Goal: Task Accomplishment & Management: Use online tool/utility

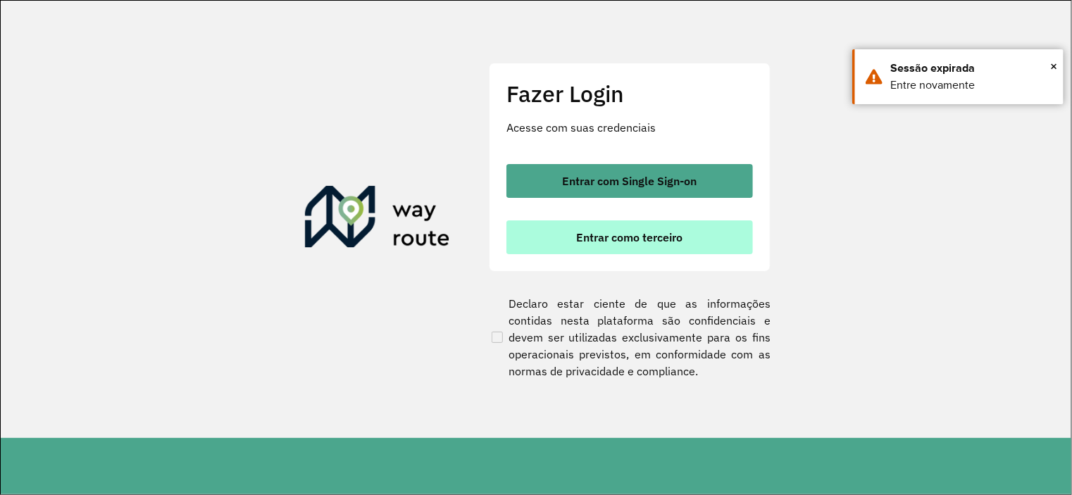
click at [590, 249] on button "Entrar como terceiro" at bounding box center [629, 237] width 247 height 34
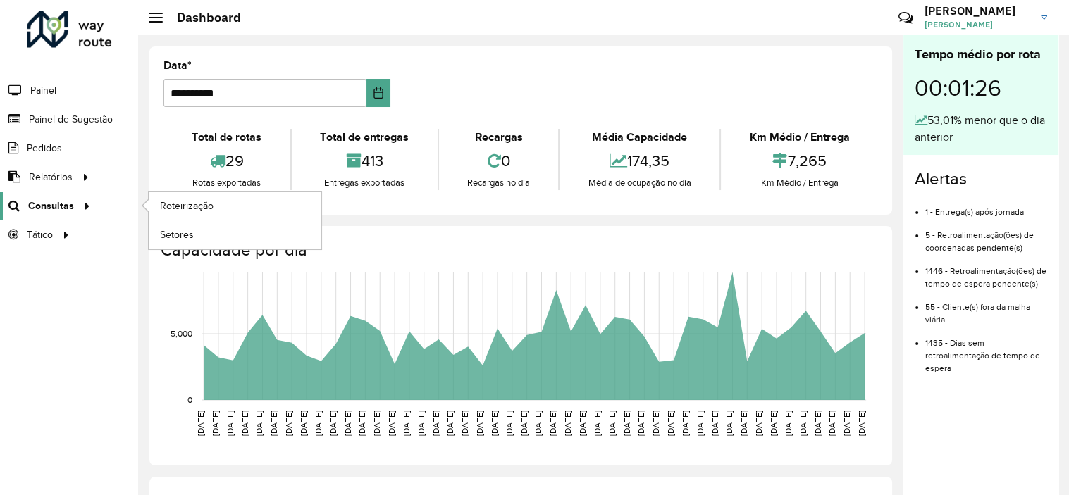
click at [75, 211] on div at bounding box center [84, 206] width 21 height 15
click at [175, 207] on span "Roteirização" at bounding box center [188, 206] width 57 height 15
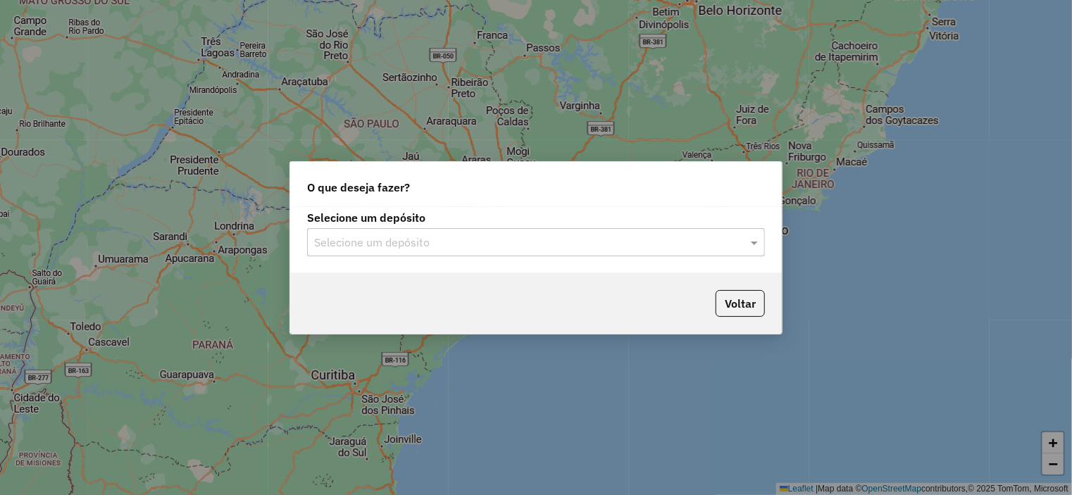
click at [390, 252] on div "Selecione um depósito" at bounding box center [536, 242] width 458 height 28
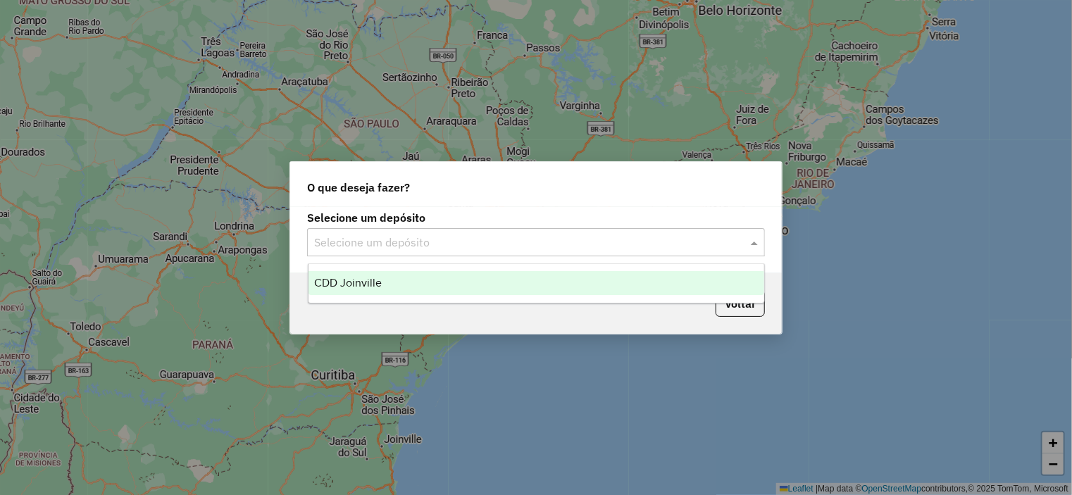
click at [378, 277] on span "CDD Joinville" at bounding box center [348, 283] width 68 height 12
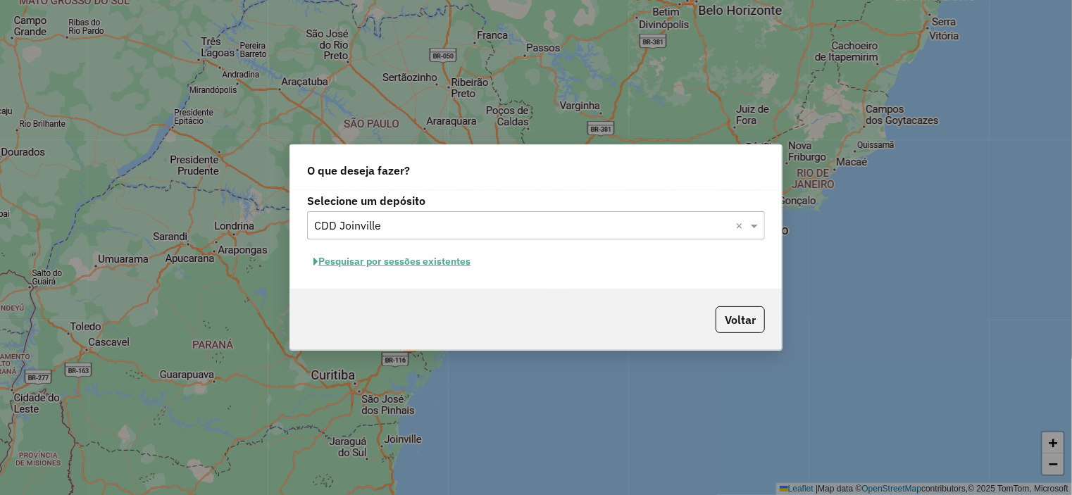
click at [375, 261] on button "Pesquisar por sessões existentes" at bounding box center [392, 262] width 170 height 22
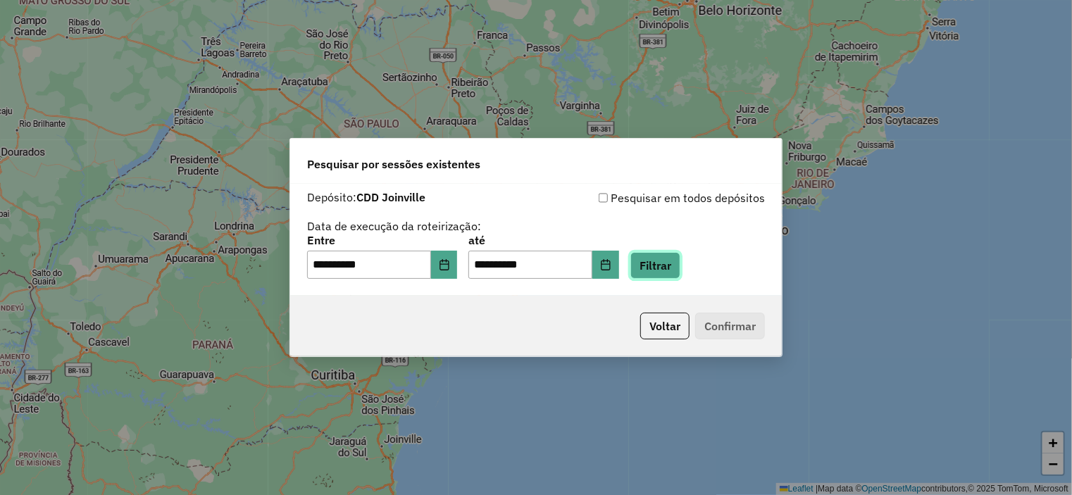
click at [680, 270] on button "Filtrar" at bounding box center [655, 265] width 50 height 27
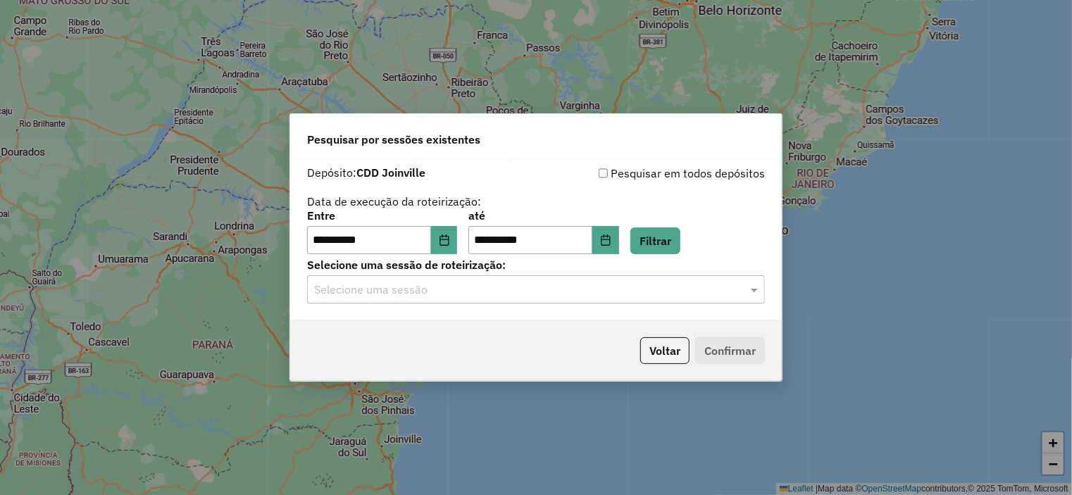
drag, startPoint x: 471, startPoint y: 297, endPoint x: 465, endPoint y: 306, distance: 10.8
click at [470, 297] on input "text" at bounding box center [522, 290] width 416 height 17
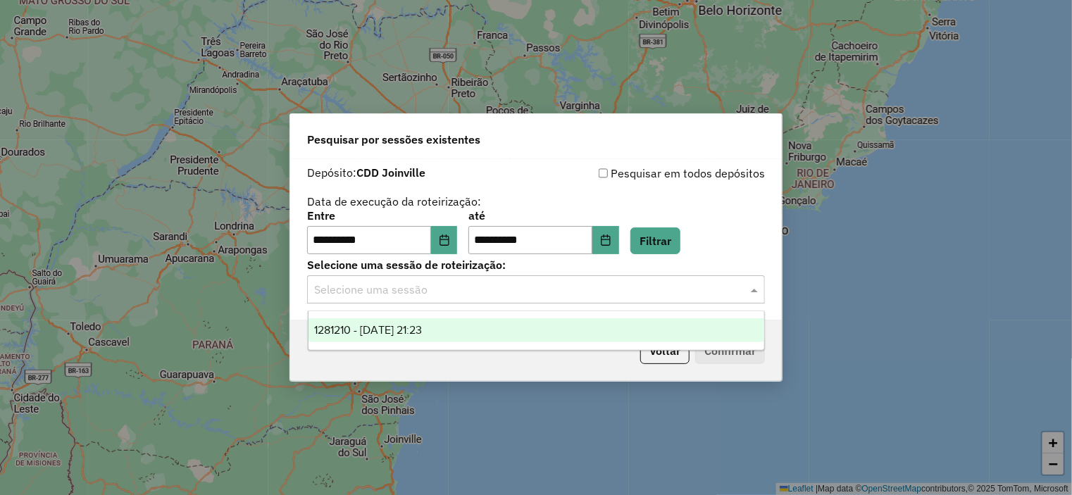
click at [454, 328] on div "1281210 - 23/09/2025 21:23" at bounding box center [537, 330] width 456 height 24
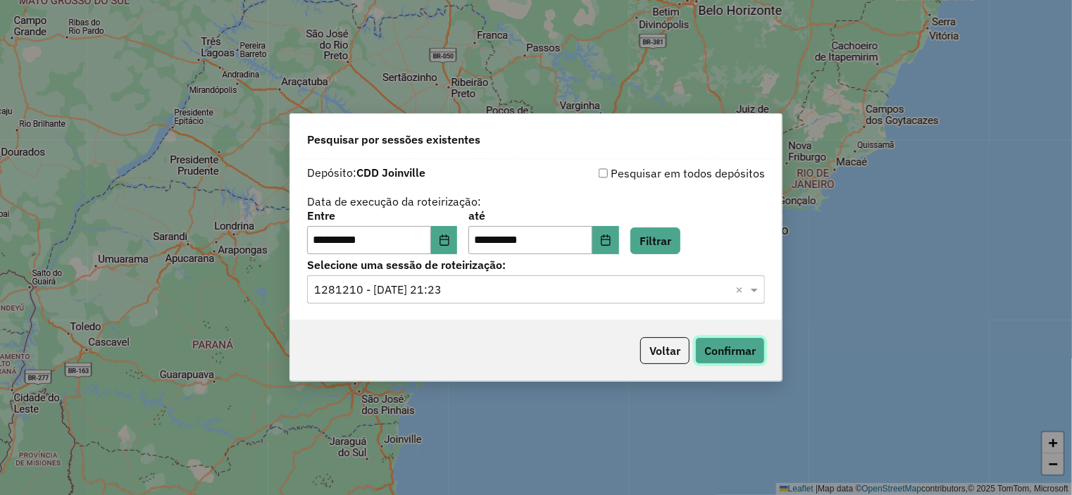
click at [747, 357] on button "Confirmar" at bounding box center [730, 350] width 70 height 27
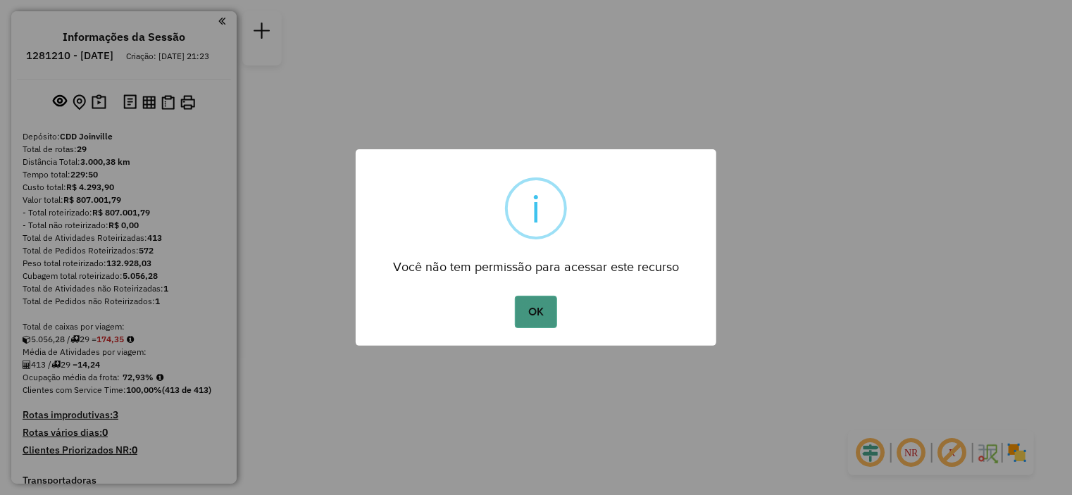
click at [547, 314] on button "OK" at bounding box center [536, 312] width 42 height 32
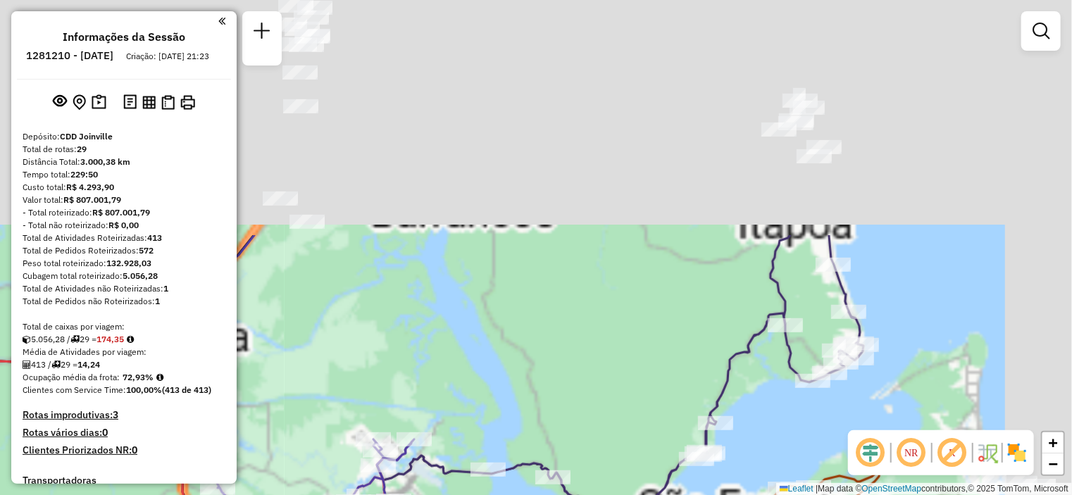
drag, startPoint x: 835, startPoint y: 46, endPoint x: 518, endPoint y: 395, distance: 471.8
click at [511, 394] on div "Janela de atendimento Grade de atendimento Capacidade Transportadoras Veículos …" at bounding box center [536, 247] width 1072 height 495
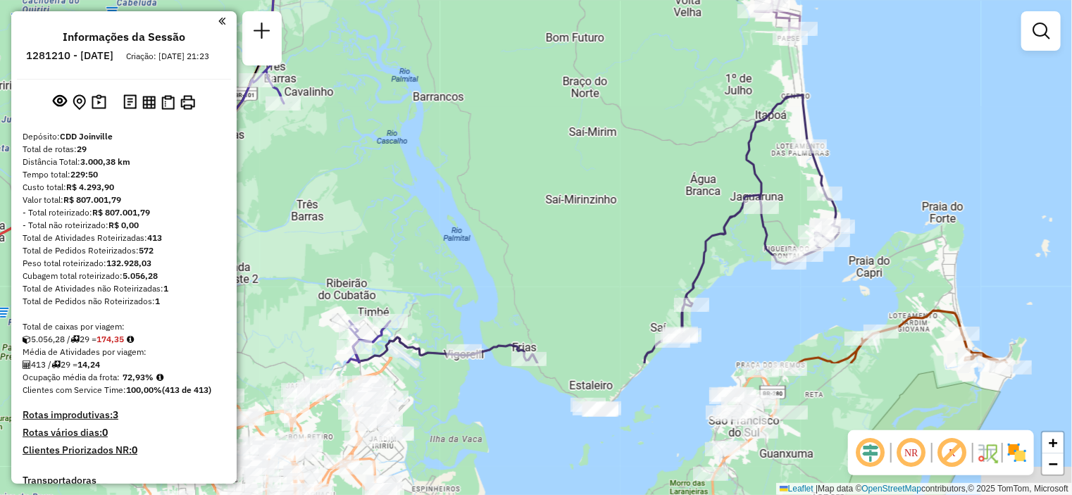
drag, startPoint x: 845, startPoint y: 226, endPoint x: 896, endPoint y: 114, distance: 123.2
click at [896, 114] on div "Janela de atendimento Grade de atendimento Capacidade Transportadoras Veículos …" at bounding box center [536, 247] width 1072 height 495
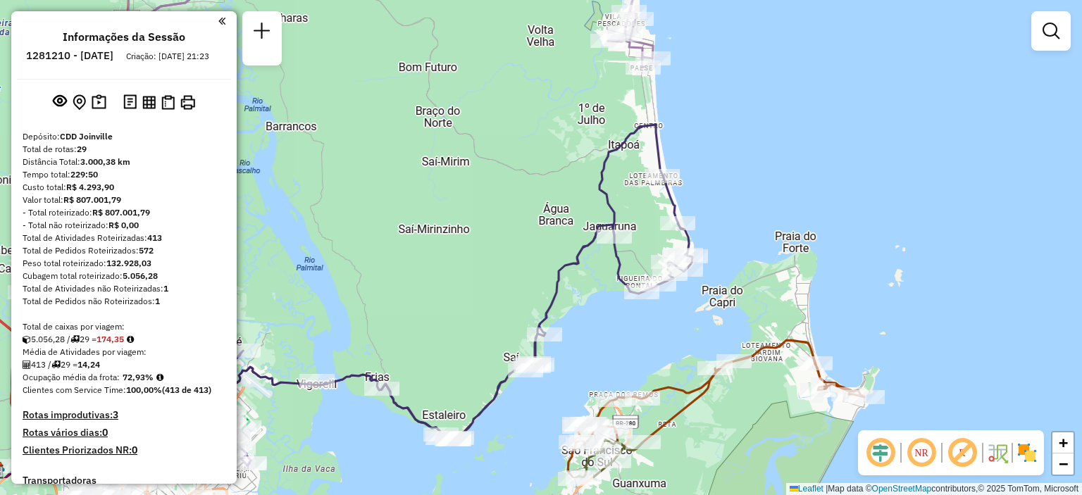
drag, startPoint x: 611, startPoint y: 428, endPoint x: 612, endPoint y: 297, distance: 131.0
click at [612, 297] on div "Janela de atendimento Grade de atendimento Capacidade Transportadoras Veículos …" at bounding box center [541, 247] width 1082 height 495
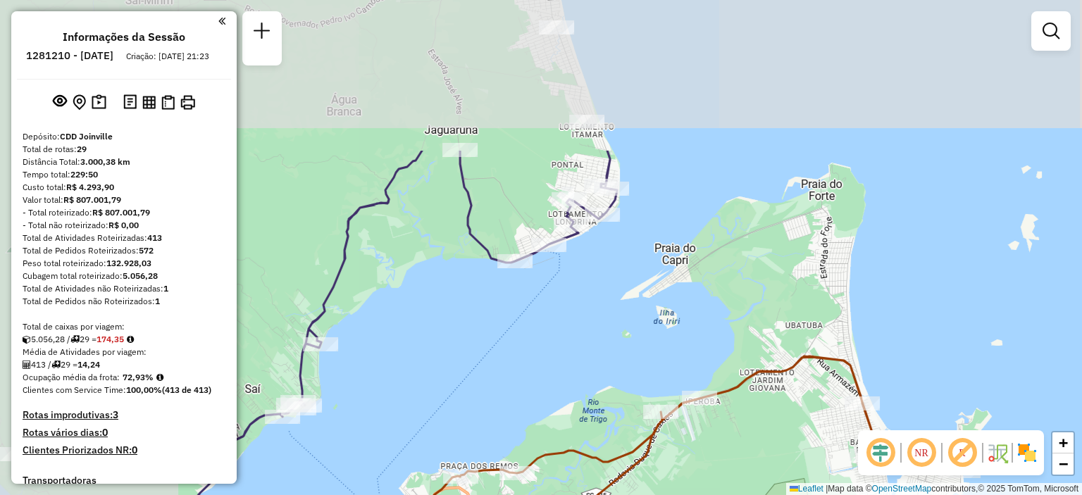
drag, startPoint x: 446, startPoint y: 106, endPoint x: 626, endPoint y: 255, distance: 233.2
click at [633, 295] on div "Janela de atendimento Grade de atendimento Capacidade Transportadoras Veículos …" at bounding box center [541, 247] width 1082 height 495
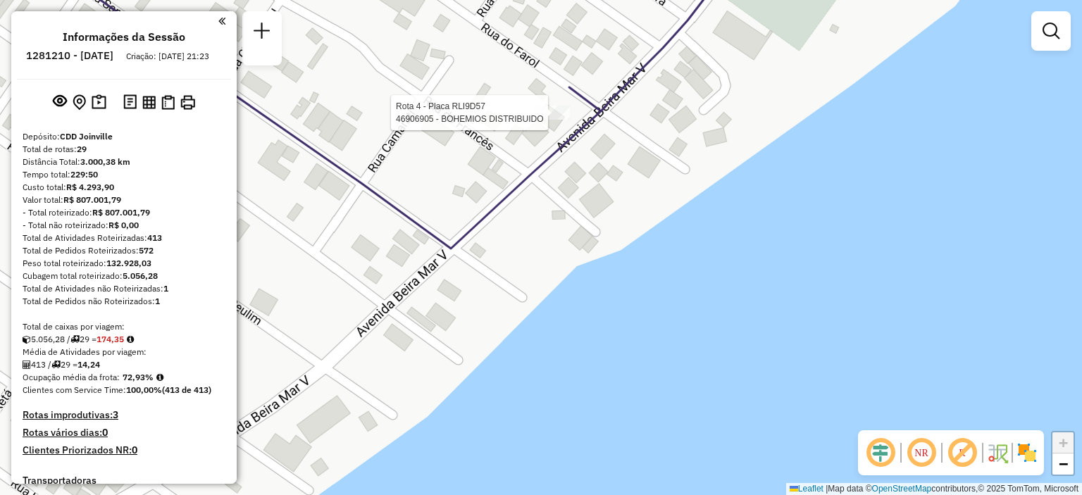
select select "**********"
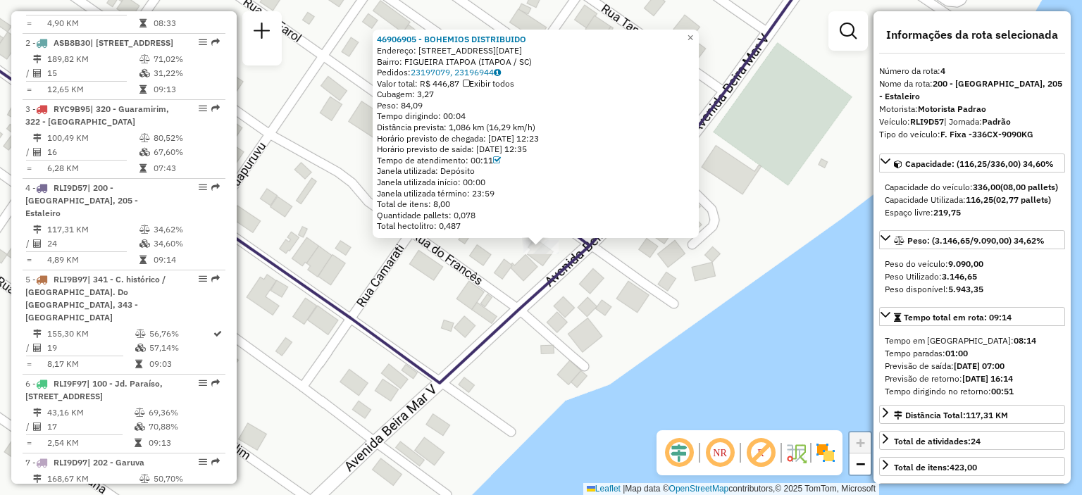
scroll to position [814, 0]
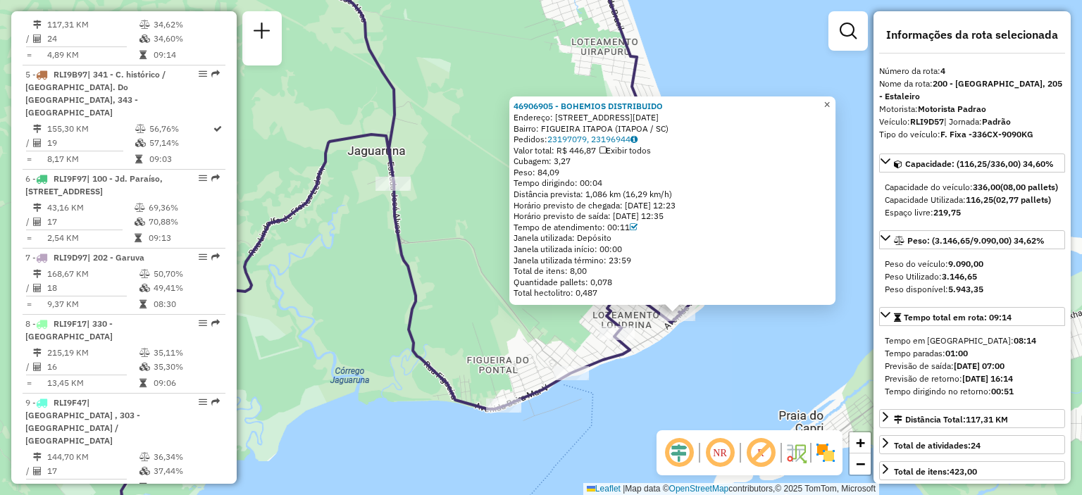
click at [830, 102] on span "×" at bounding box center [826, 105] width 6 height 12
